Goal: Find specific page/section: Find specific page/section

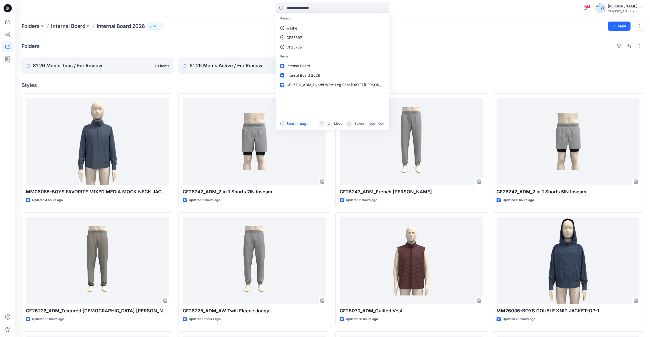
scroll to position [51, 0]
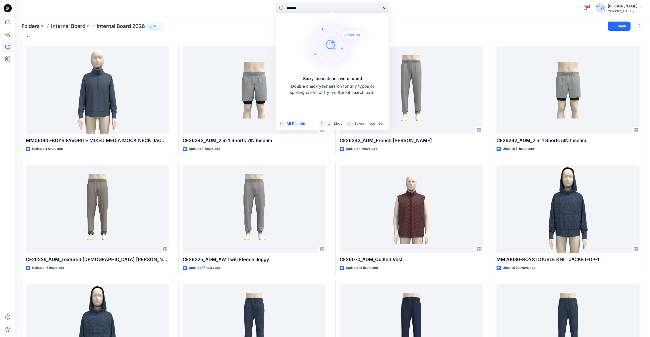
type input "*******"
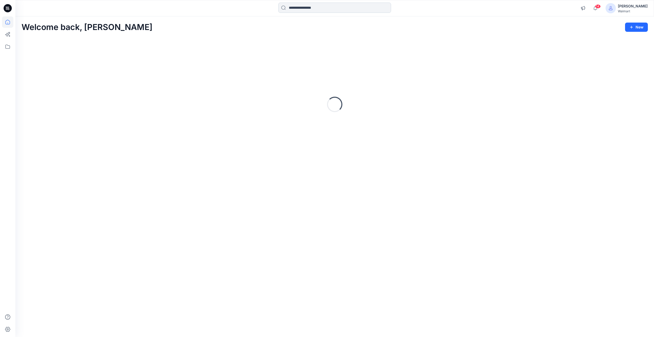
click at [303, 9] on input at bounding box center [334, 8] width 113 height 10
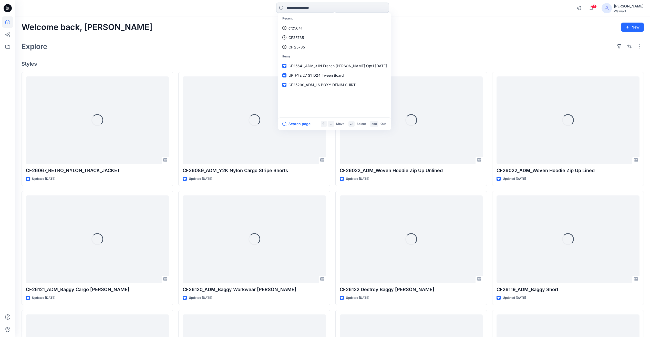
paste input "*******"
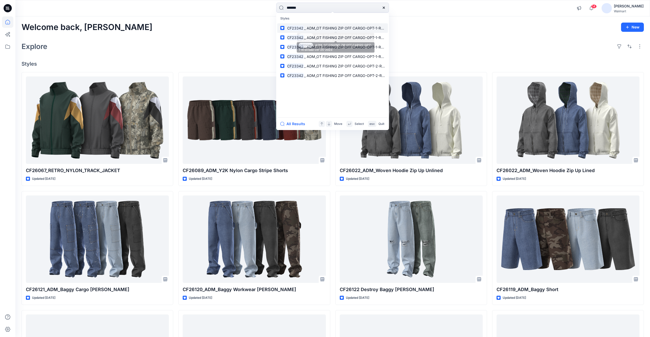
type input "*******"
click at [320, 28] on span "_ ADM_OT FISHING ZIP OFF CARGO-OPT-1-Rrevised-09-25-2023" at bounding box center [360, 28] width 112 height 4
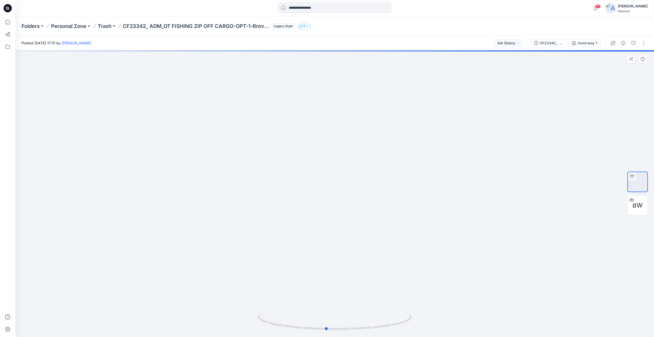
drag, startPoint x: 438, startPoint y: 182, endPoint x: 276, endPoint y: 172, distance: 162.4
click at [276, 172] on div at bounding box center [334, 193] width 638 height 286
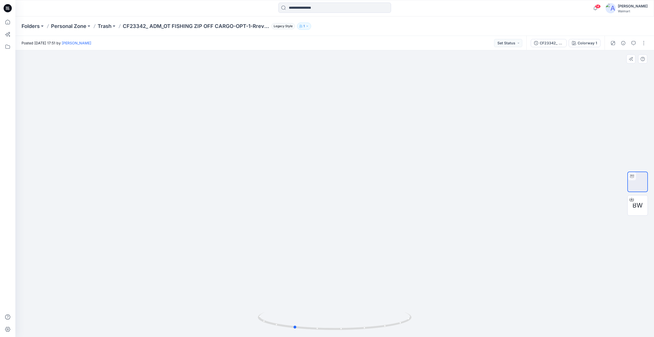
drag, startPoint x: 385, startPoint y: 153, endPoint x: 353, endPoint y: 153, distance: 32.5
click at [353, 153] on div at bounding box center [334, 193] width 638 height 286
drag, startPoint x: 254, startPoint y: 121, endPoint x: 170, endPoint y: 124, distance: 84.1
click at [170, 124] on div at bounding box center [334, 193] width 638 height 286
click at [304, 7] on input at bounding box center [334, 8] width 113 height 10
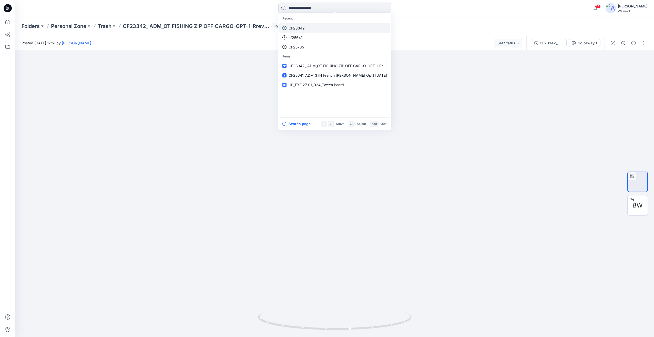
click at [300, 27] on p "CF23342" at bounding box center [296, 27] width 16 height 5
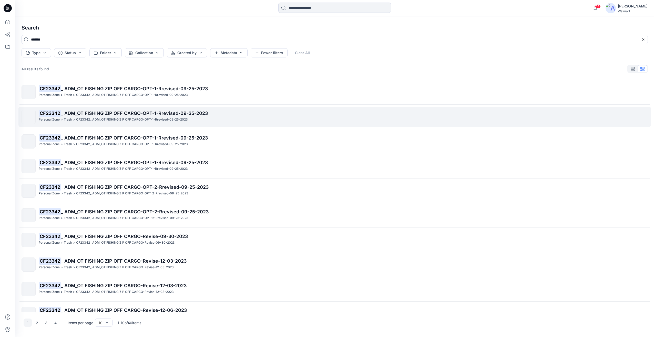
click at [160, 125] on link "CF23342 _ ADM_OT FISHING ZIP OFF CARGO-OPT-1-Rrevised-09-25-2023 Personal Zone …" at bounding box center [334, 117] width 632 height 20
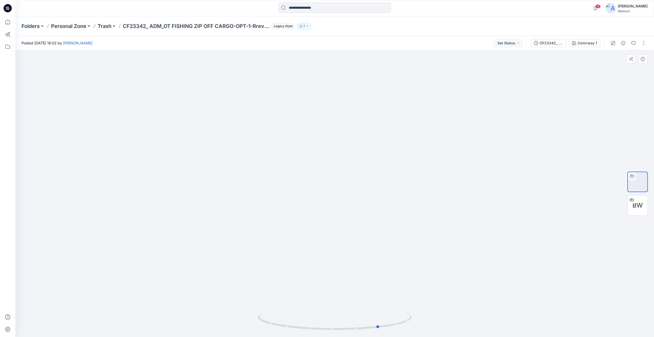
drag, startPoint x: 408, startPoint y: 191, endPoint x: 463, endPoint y: 194, distance: 54.9
click at [463, 194] on div at bounding box center [334, 193] width 638 height 286
drag, startPoint x: 443, startPoint y: 192, endPoint x: 306, endPoint y: 143, distance: 145.4
click at [322, 187] on div at bounding box center [334, 193] width 638 height 286
drag, startPoint x: 300, startPoint y: 94, endPoint x: 385, endPoint y: 99, distance: 85.2
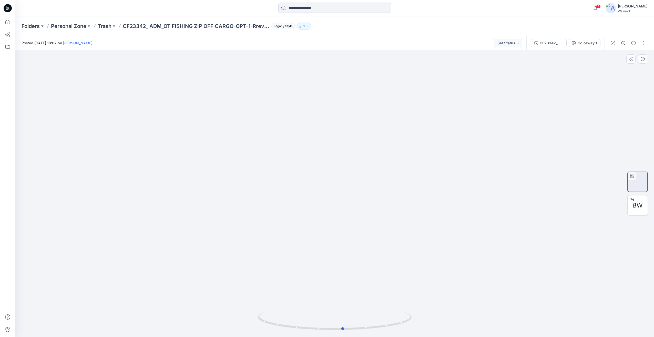
click at [385, 99] on div at bounding box center [334, 193] width 638 height 286
